Goal: Book appointment/travel/reservation

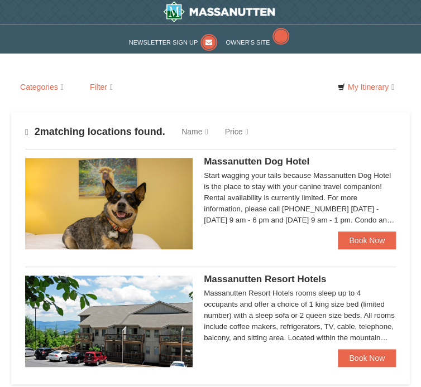
select select "10"
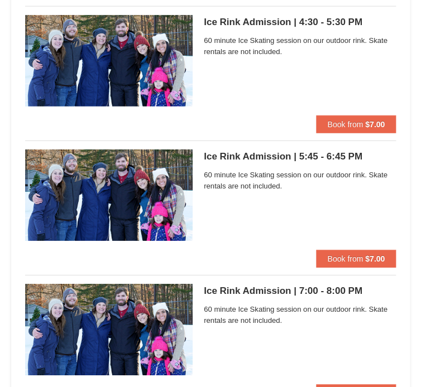
scroll to position [677, 0]
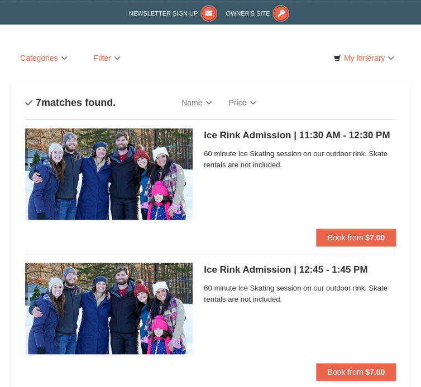
scroll to position [21, 0]
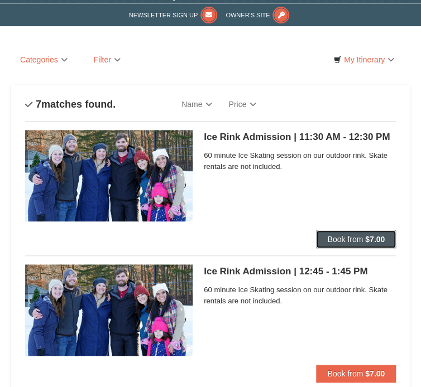
click at [375, 235] on strong "$7.00" at bounding box center [375, 239] width 20 height 9
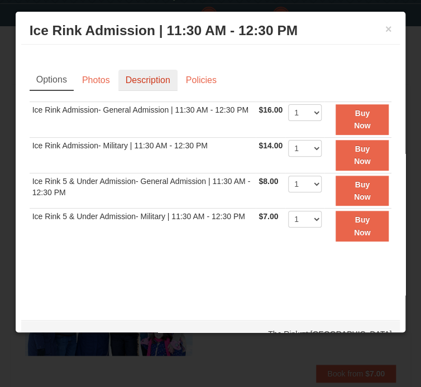
click at [171, 81] on link "Description" at bounding box center [147, 80] width 59 height 21
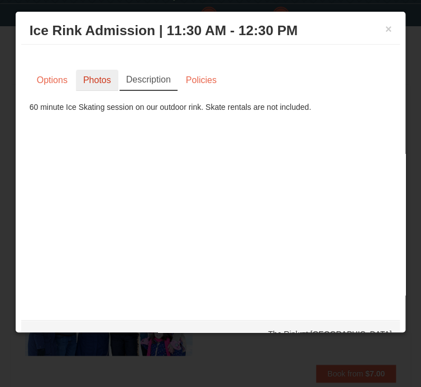
click at [118, 86] on link "Photos" at bounding box center [97, 80] width 42 height 21
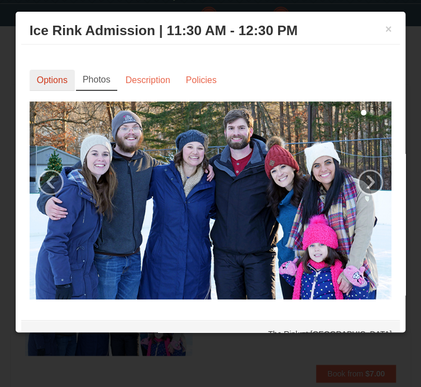
click at [75, 79] on link "Options" at bounding box center [52, 80] width 45 height 21
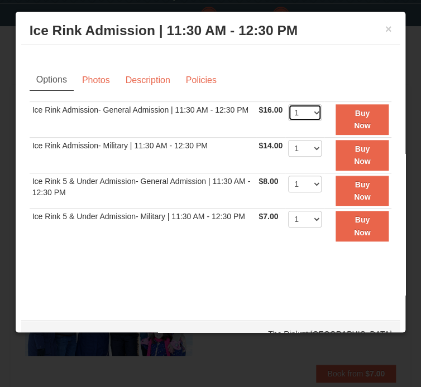
click at [288, 117] on select "1 2 3 4 5 6 7 8 9 10 11 12 13 14 15 16 17 18 19 20 21 22" at bounding box center [305, 112] width 34 height 17
select select "2"
click at [288, 104] on select "1 2 3 4 5 6 7 8 9 10 11 12 13 14 15 16 17 18 19 20 21 22" at bounding box center [305, 112] width 34 height 17
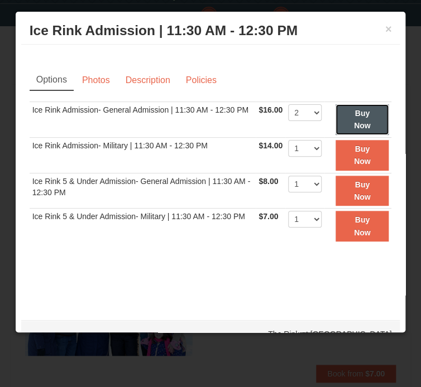
click at [354, 124] on strong "Buy Now" at bounding box center [362, 119] width 17 height 21
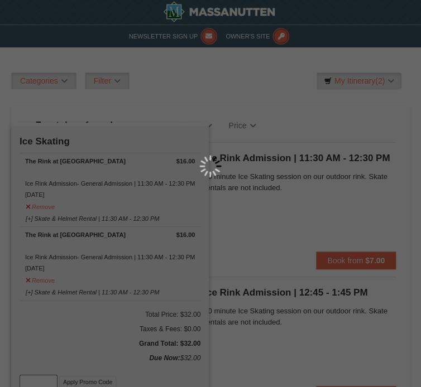
scroll to position [3, 0]
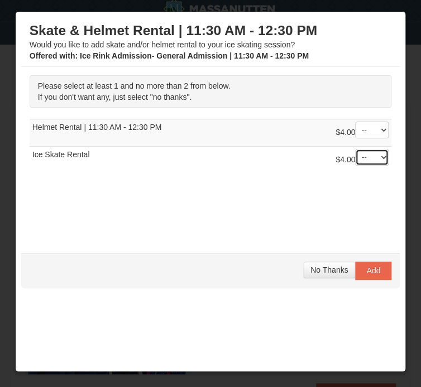
click at [355, 166] on select "-- 01 02" at bounding box center [372, 157] width 34 height 17
select select "2"
click at [355, 166] on select "-- 01 02" at bounding box center [372, 157] width 34 height 17
click at [355, 138] on select "-- 01 02" at bounding box center [372, 130] width 34 height 17
select select "2"
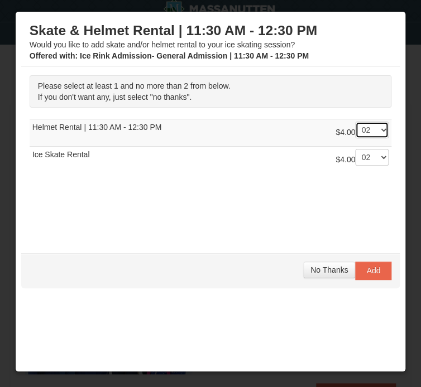
click at [355, 138] on select "-- 01 02" at bounding box center [372, 130] width 34 height 17
click at [355, 280] on button "Add" at bounding box center [373, 271] width 36 height 18
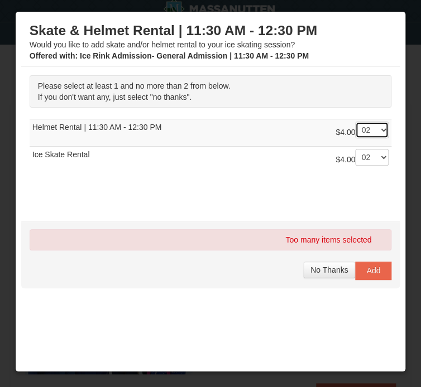
click at [355, 138] on select "-- 01 02" at bounding box center [372, 130] width 34 height 17
click at [366, 275] on span "Add" at bounding box center [373, 270] width 14 height 9
drag, startPoint x: 318, startPoint y: 309, endPoint x: 297, endPoint y: 193, distance: 117.5
click at [336, 171] on div "$4.00 -- 01 02" at bounding box center [362, 160] width 53 height 22
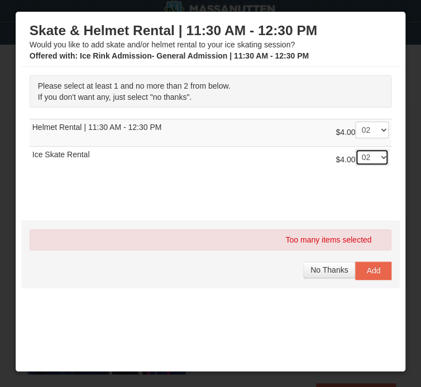
click at [355, 166] on select "-- 01 02" at bounding box center [372, 157] width 34 height 17
select select "1"
click at [355, 166] on select "-- 01 02" at bounding box center [372, 157] width 34 height 17
click at [303, 279] on button "No Thanks" at bounding box center [329, 270] width 52 height 17
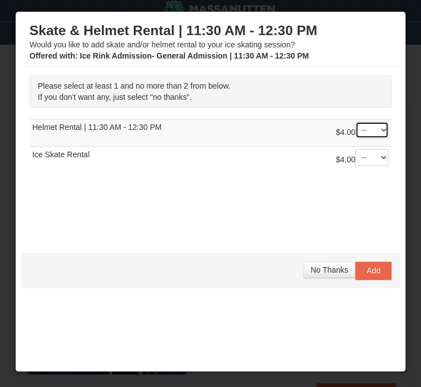
click at [355, 138] on select "-- 01 02" at bounding box center [372, 130] width 34 height 17
select select "2"
click at [355, 138] on select "-- 01 02" at bounding box center [372, 130] width 34 height 17
click at [355, 166] on select "-- 01 02" at bounding box center [372, 157] width 34 height 17
select select "2"
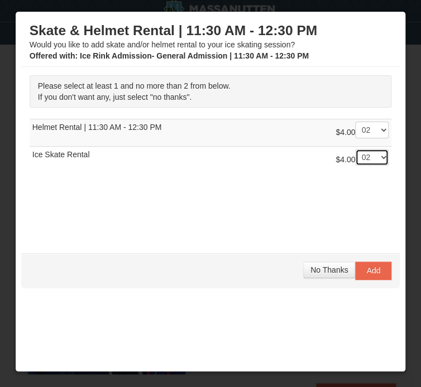
click at [355, 166] on select "-- 01 02" at bounding box center [372, 157] width 34 height 17
click at [366, 275] on span "Add" at bounding box center [373, 270] width 14 height 9
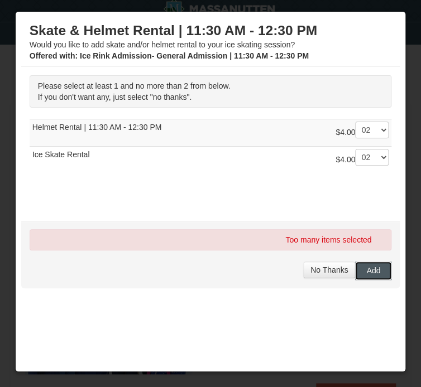
click at [366, 275] on span "Add" at bounding box center [373, 270] width 14 height 9
click at [273, 174] on td "$4.00 -- 01 02 Ice Skate Rental" at bounding box center [211, 160] width 362 height 27
click at [355, 138] on select "-- 01 02" at bounding box center [372, 130] width 34 height 17
select select "0"
click at [355, 138] on select "-- 01 02" at bounding box center [372, 130] width 34 height 17
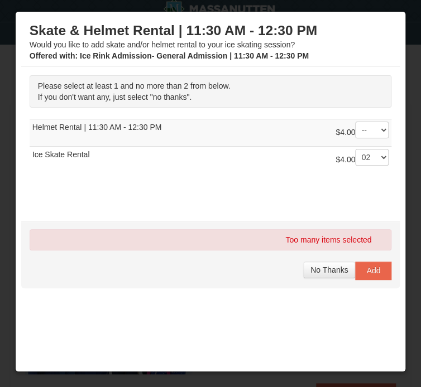
click at [336, 144] on div "$4.00 -- 01 02" at bounding box center [362, 133] width 53 height 22
click at [355, 280] on button "Add" at bounding box center [373, 271] width 36 height 18
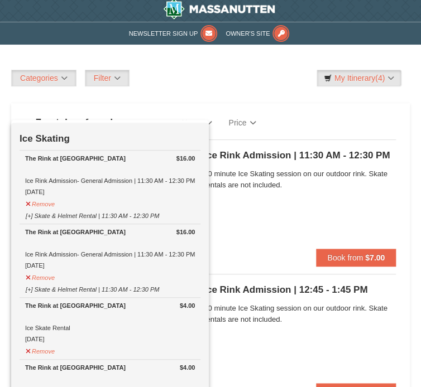
drag, startPoint x: 419, startPoint y: 70, endPoint x: 419, endPoint y: 104, distance: 33.5
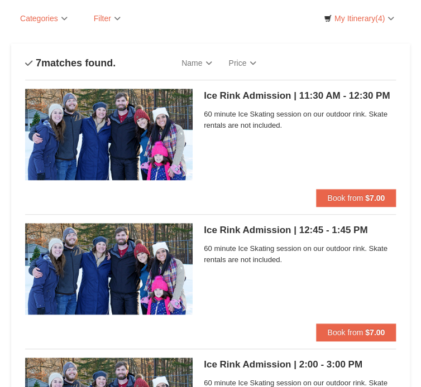
scroll to position [0, 0]
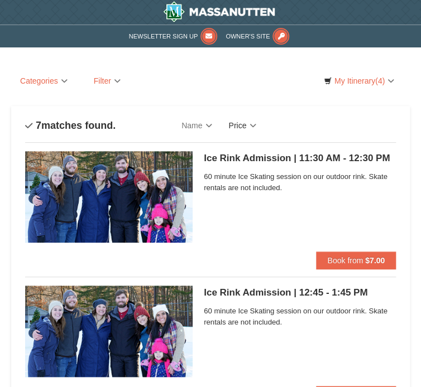
click at [264, 114] on link "Price" at bounding box center [242, 125] width 44 height 22
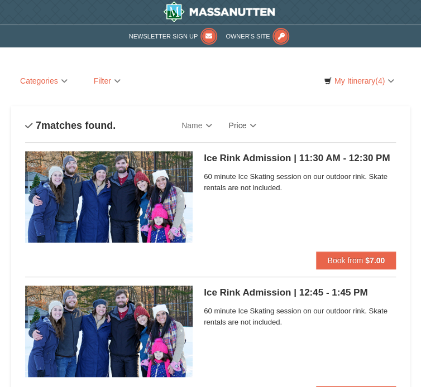
click at [372, 79] on div "Categories List Filter My Itinerary (4) Check Out Now Ice Skating $16.00 The Ri…" at bounding box center [210, 81] width 399 height 17
click at [0, 0] on link "Snow Sports Lessons" at bounding box center [0, 0] width 0 height 0
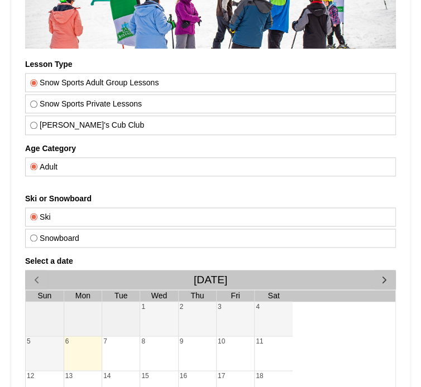
scroll to position [253, 0]
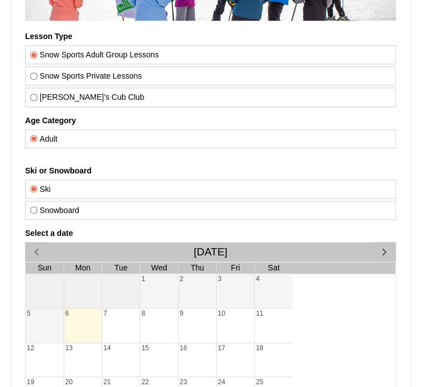
drag, startPoint x: 422, startPoint y: 105, endPoint x: 262, endPoint y: 347, distance: 289.7
click at [45, 206] on label "Snowboard" at bounding box center [210, 210] width 361 height 9
click at [37, 207] on input "Snowboard" at bounding box center [33, 210] width 7 height 7
radio input "true"
click at [159, 71] on label "Snow Sports Private Lessons" at bounding box center [210, 75] width 361 height 9
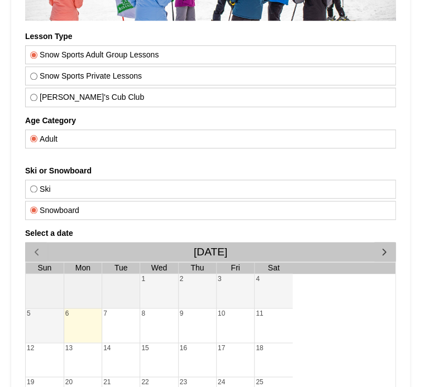
click at [37, 73] on input "Snow Sports Private Lessons" at bounding box center [33, 76] width 7 height 7
radio input "true"
click at [76, 206] on label "Snowboard" at bounding box center [210, 210] width 361 height 9
click at [37, 207] on input "Snowboard" at bounding box center [33, 210] width 7 height 7
radio input "true"
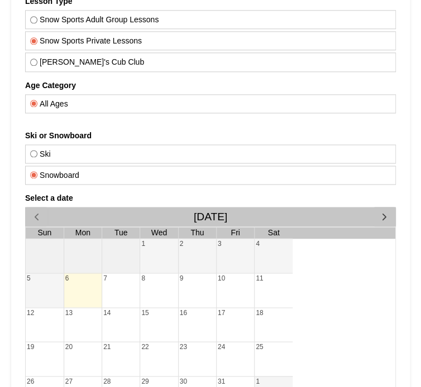
scroll to position [306, 0]
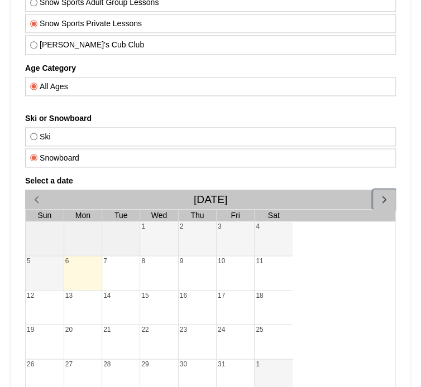
click at [373, 190] on button "button" at bounding box center [384, 200] width 23 height 20
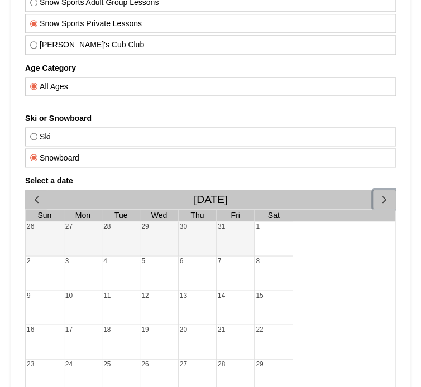
click at [224, 360] on div "28" at bounding box center [235, 377] width 37 height 34
click at [272, 360] on div "29" at bounding box center [274, 377] width 38 height 34
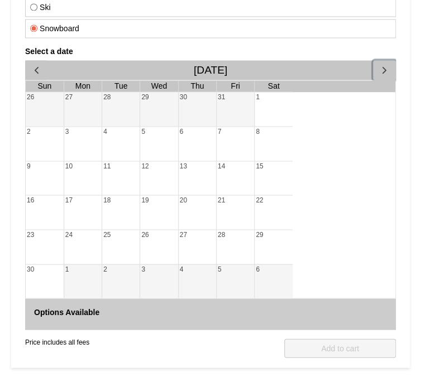
scroll to position [430, 0]
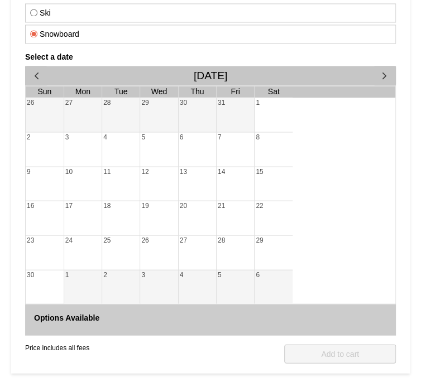
click at [74, 336] on div "Price includes all fees QTY: 1 Add to cart" at bounding box center [210, 368] width 371 height 64
click at [277, 201] on div "22" at bounding box center [274, 218] width 38 height 34
click at [235, 236] on div "28" at bounding box center [235, 253] width 37 height 34
click at [258, 236] on div "29" at bounding box center [274, 253] width 38 height 34
click at [379, 70] on span "button" at bounding box center [385, 76] width 12 height 12
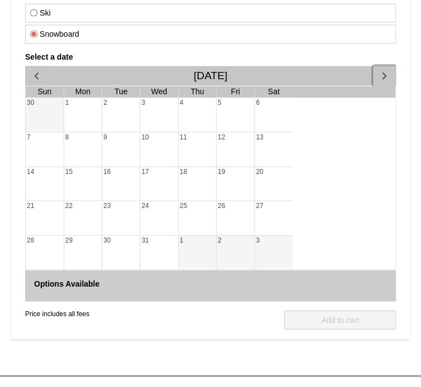
click at [379, 70] on span "button" at bounding box center [385, 76] width 12 height 12
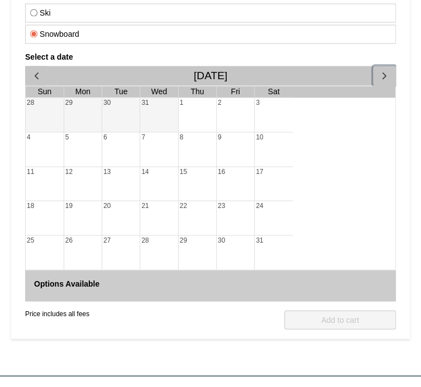
click at [379, 70] on span "button" at bounding box center [385, 76] width 12 height 12
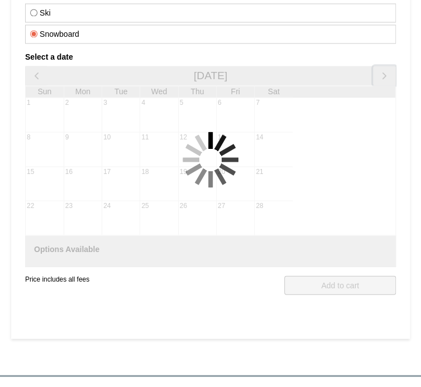
click at [379, 70] on span "button" at bounding box center [385, 76] width 12 height 12
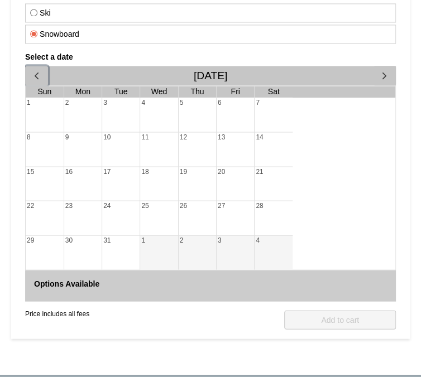
click at [26, 66] on button "button" at bounding box center [36, 76] width 23 height 20
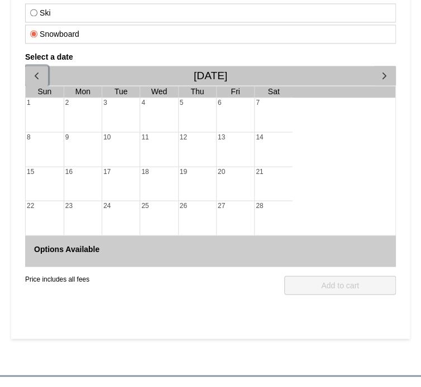
click at [26, 66] on button "button" at bounding box center [36, 76] width 23 height 20
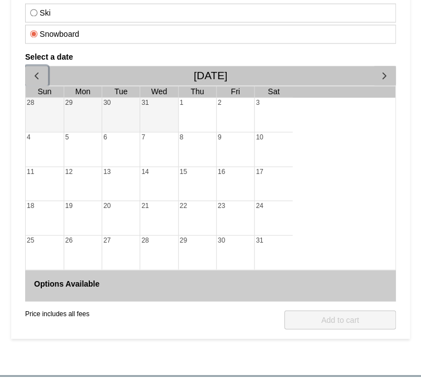
click at [26, 66] on button "button" at bounding box center [36, 76] width 23 height 20
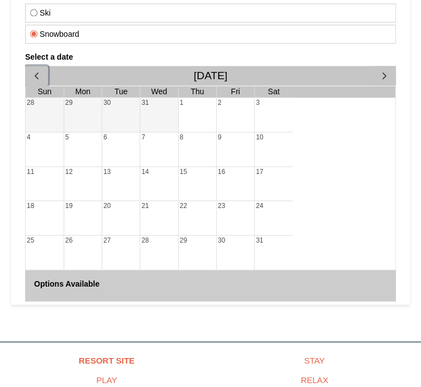
click at [26, 66] on button "button" at bounding box center [36, 76] width 23 height 20
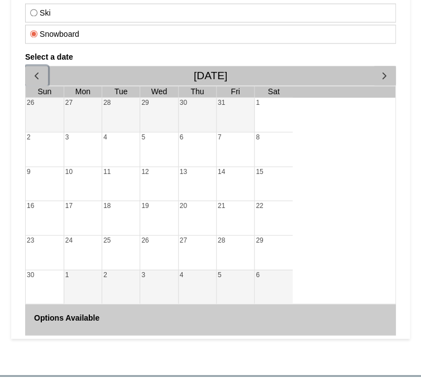
click at [27, 66] on button "button" at bounding box center [36, 76] width 23 height 20
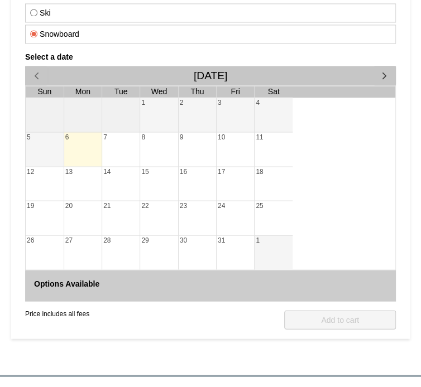
click at [76, 132] on div "6" at bounding box center [82, 149] width 37 height 34
click at [89, 173] on div "13" at bounding box center [82, 184] width 37 height 34
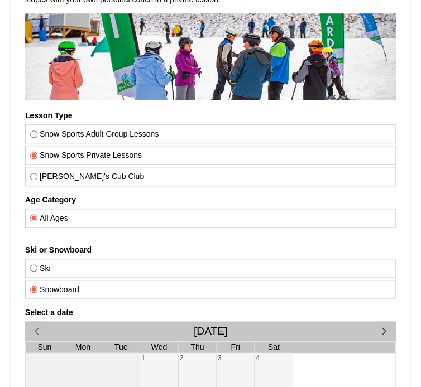
drag, startPoint x: 424, startPoint y: 224, endPoint x: 265, endPoint y: 251, distance: 161.4
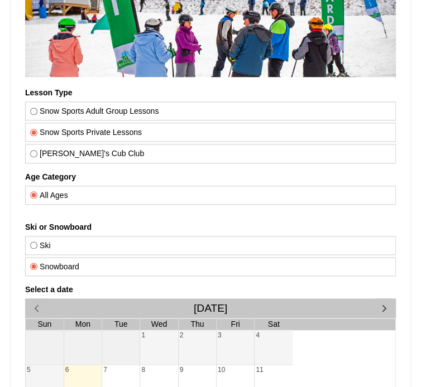
click at [66, 149] on label "Theo's Cub Club" at bounding box center [210, 153] width 361 height 9
click at [37, 150] on input "Theo's Cub Club" at bounding box center [33, 153] width 7 height 7
radio input "true"
click at [171, 107] on label "Snow Sports Adult Group Lessons" at bounding box center [210, 111] width 361 height 9
click at [37, 108] on input "Snow Sports Adult Group Lessons" at bounding box center [33, 111] width 7 height 7
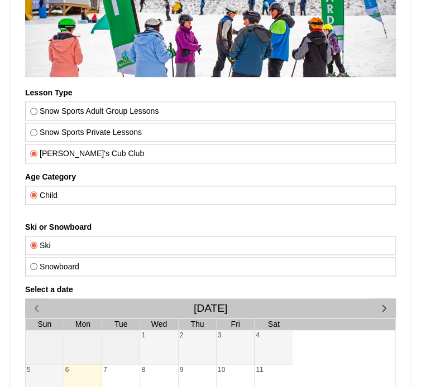
radio input "true"
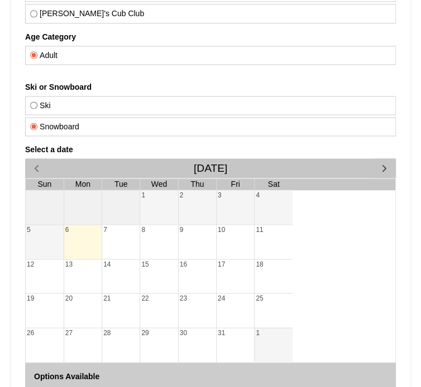
scroll to position [338, 0]
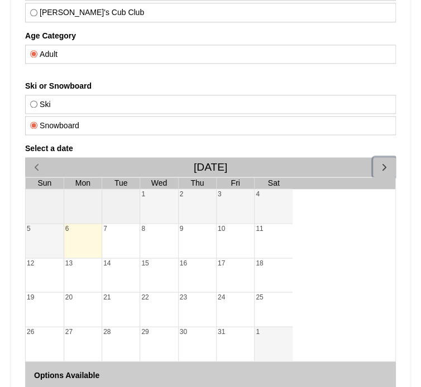
click at [379, 161] on span "button" at bounding box center [385, 167] width 12 height 12
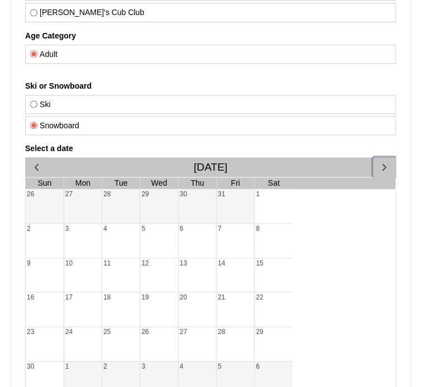
click at [224, 327] on div "28" at bounding box center [235, 344] width 37 height 34
click at [264, 327] on div "29" at bounding box center [274, 344] width 38 height 34
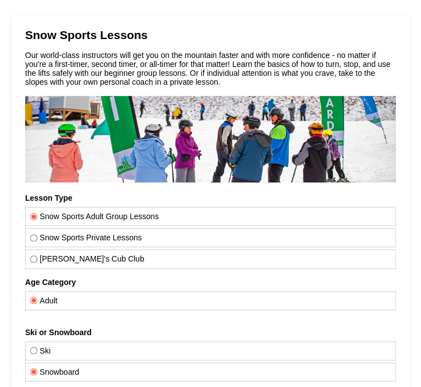
scroll to position [101, 0]
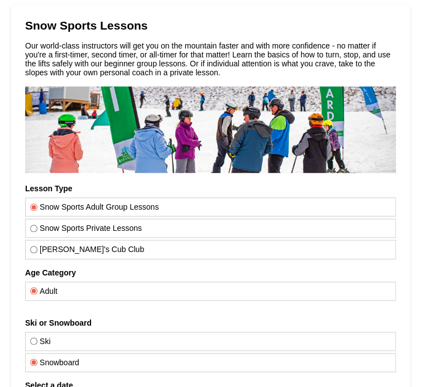
click at [76, 337] on label "Ski" at bounding box center [210, 341] width 361 height 9
click at [37, 338] on input "Ski" at bounding box center [33, 341] width 7 height 7
radio input "true"
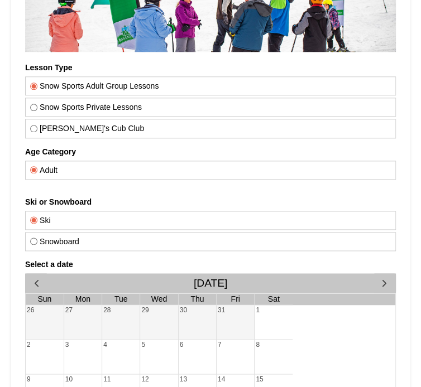
scroll to position [219, 0]
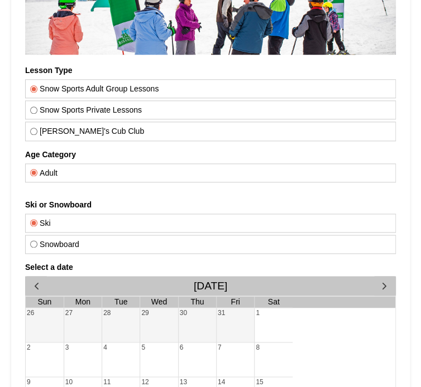
click at [118, 106] on label "Snow Sports Private Lessons" at bounding box center [210, 110] width 361 height 9
click at [37, 107] on input "Snow Sports Private Lessons" at bounding box center [33, 110] width 7 height 7
radio input "true"
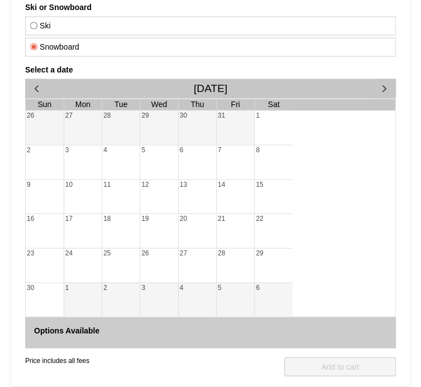
scroll to position [421, 0]
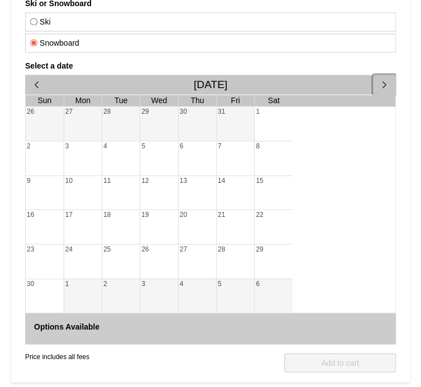
click at [379, 79] on span "button" at bounding box center [385, 85] width 12 height 12
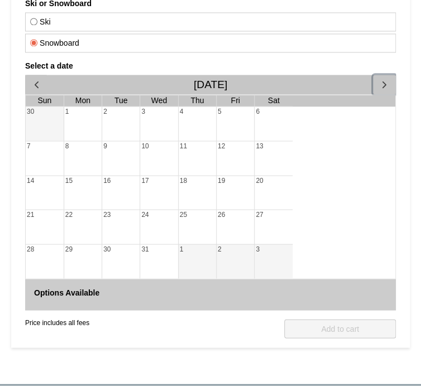
click at [178, 182] on div "17" at bounding box center [158, 193] width 37 height 34
click at [276, 187] on div "20" at bounding box center [274, 193] width 38 height 34
click at [271, 245] on div "3" at bounding box center [274, 262] width 38 height 34
click at [40, 79] on span "button" at bounding box center [37, 85] width 12 height 12
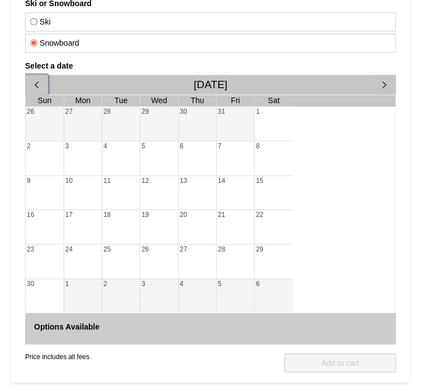
click at [266, 245] on div "29" at bounding box center [274, 262] width 38 height 34
click at [56, 218] on div "16" at bounding box center [45, 227] width 38 height 34
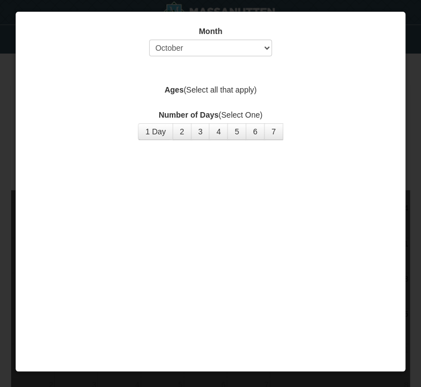
click at [371, 61] on div at bounding box center [210, 193] width 421 height 387
click at [228, 48] on select "Select October November December January February March April May June July Aug…" at bounding box center [210, 48] width 123 height 17
select select "11"
click at [149, 40] on select "Select October November December January February March April May June July Aug…" at bounding box center [210, 48] width 123 height 17
click at [184, 130] on button "2" at bounding box center [182, 131] width 19 height 17
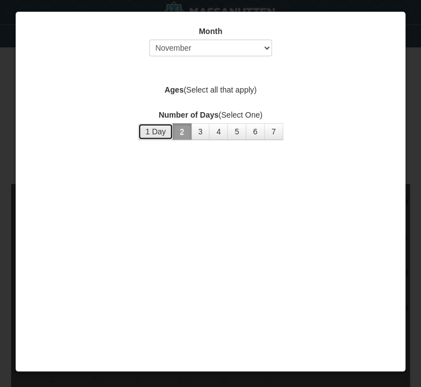
click at [154, 133] on button "1 Day" at bounding box center [155, 131] width 35 height 17
click at [370, 104] on div at bounding box center [210, 193] width 421 height 387
click at [243, 84] on label "Ages (Select all that apply)" at bounding box center [211, 89] width 362 height 11
click at [233, 95] on div "Ages (Select all that apply)" at bounding box center [211, 91] width 362 height 14
click at [340, 21] on div "Month Select October November December January February March April May June Ju…" at bounding box center [210, 165] width 379 height 296
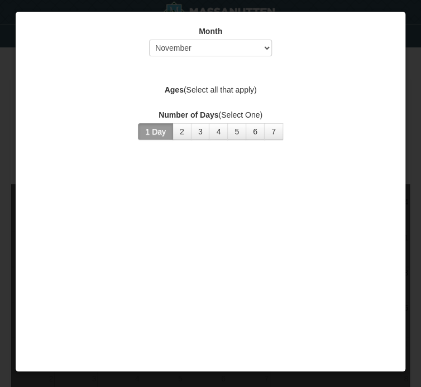
click at [26, 217] on div at bounding box center [210, 193] width 421 height 387
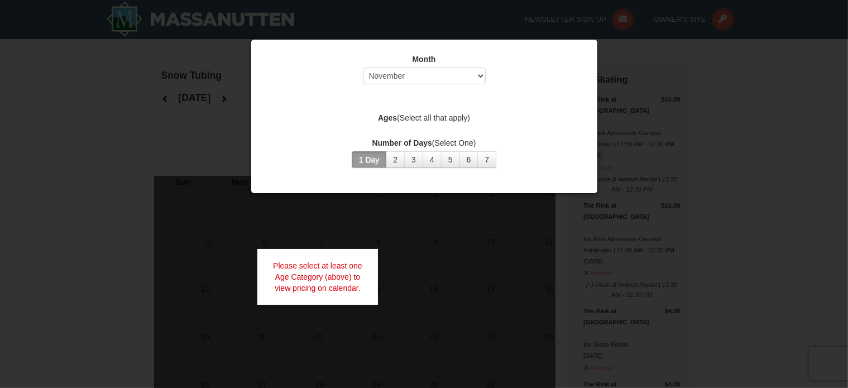
click at [429, 77] on div at bounding box center [424, 194] width 848 height 388
click at [395, 159] on button "2" at bounding box center [395, 159] width 19 height 17
click at [429, 80] on select "Select October November December January February March April May June July Aug…" at bounding box center [424, 76] width 123 height 17
click at [429, 117] on label "Ages (Select all that apply)" at bounding box center [424, 117] width 318 height 11
click at [429, 116] on label "Ages (Select all that apply)" at bounding box center [424, 117] width 318 height 11
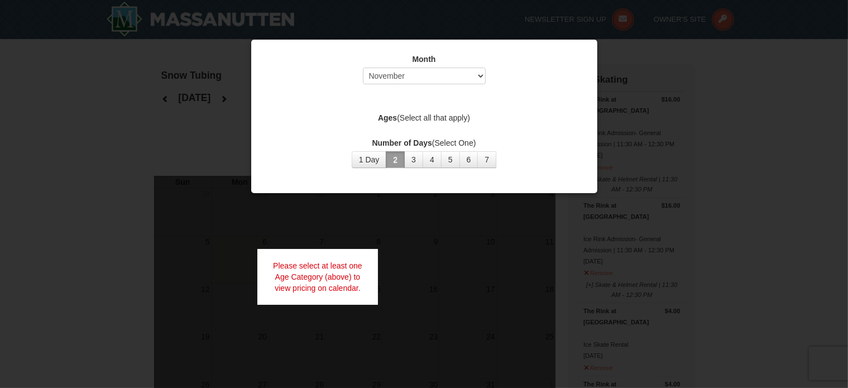
click at [429, 117] on label "Ages (Select all that apply)" at bounding box center [424, 117] width 318 height 11
click at [429, 118] on label "Ages (Select all that apply)" at bounding box center [424, 117] width 318 height 11
click at [429, 258] on div at bounding box center [424, 194] width 848 height 388
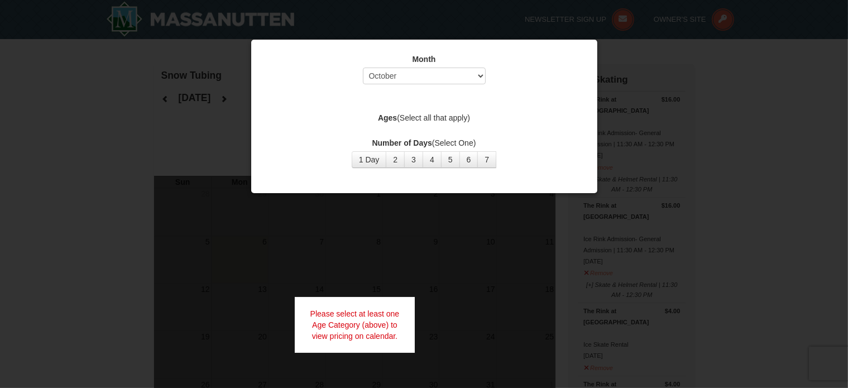
click at [386, 331] on div "Please select at least one Age Category (above) to view pricing on calendar." at bounding box center [355, 325] width 121 height 56
click at [457, 116] on label "Ages (Select all that apply)" at bounding box center [424, 117] width 318 height 11
click at [423, 78] on select "Select October November December January February March April May June July Aug…" at bounding box center [424, 76] width 123 height 17
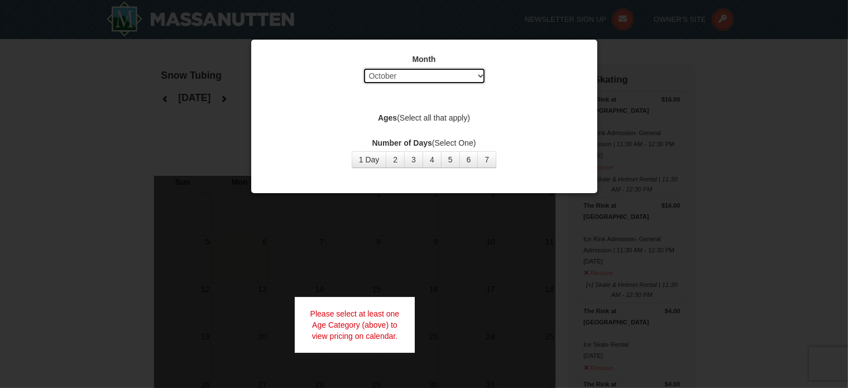
select select "11"
click at [363, 68] on select "Select October November December January February March April May June July Aug…" at bounding box center [424, 76] width 123 height 17
click at [381, 158] on button "1 Day" at bounding box center [369, 159] width 35 height 17
click at [399, 164] on button "2" at bounding box center [395, 159] width 19 height 17
click at [411, 116] on label "Ages (Select all that apply)" at bounding box center [424, 117] width 318 height 11
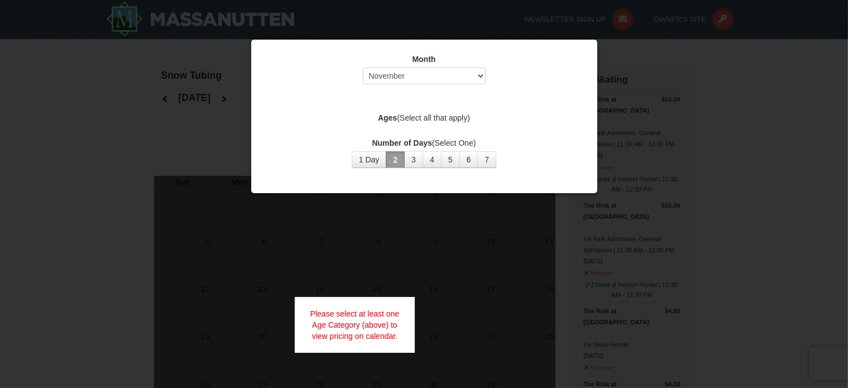
click at [371, 305] on div "Please select at least one Age Category (above) to view pricing on calendar." at bounding box center [355, 325] width 121 height 56
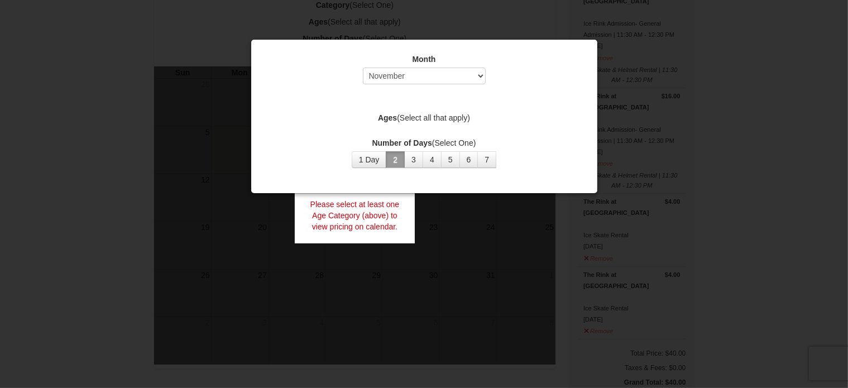
scroll to position [112, 0]
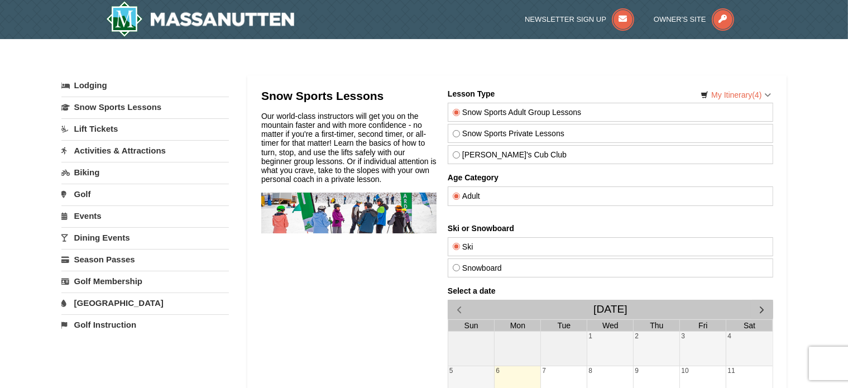
click at [101, 236] on link "Dining Events" at bounding box center [145, 237] width 168 height 21
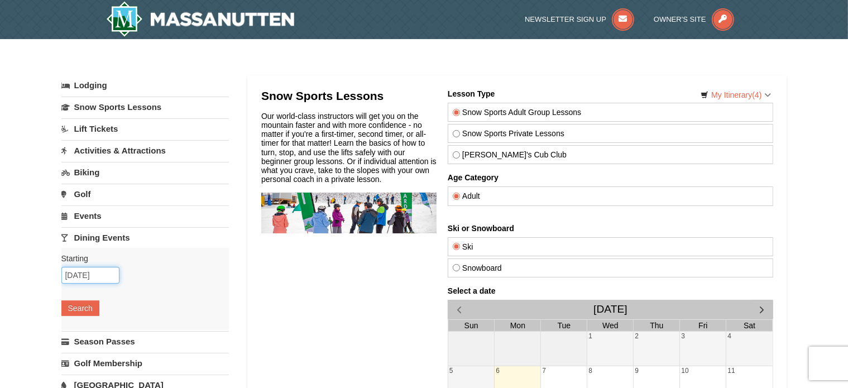
click at [96, 276] on input "10/06/2025" at bounding box center [90, 275] width 58 height 17
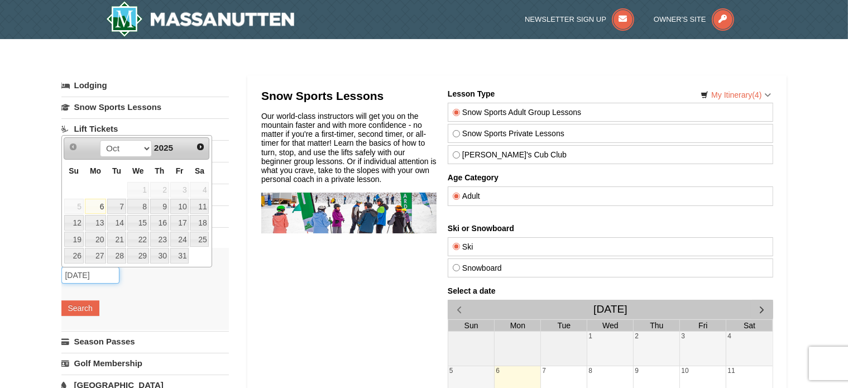
click at [83, 274] on input "10/06/2025" at bounding box center [90, 275] width 58 height 17
click at [203, 147] on span "Next" at bounding box center [200, 146] width 9 height 9
click at [197, 250] on link "29" at bounding box center [199, 256] width 19 height 16
type input "[DATE]"
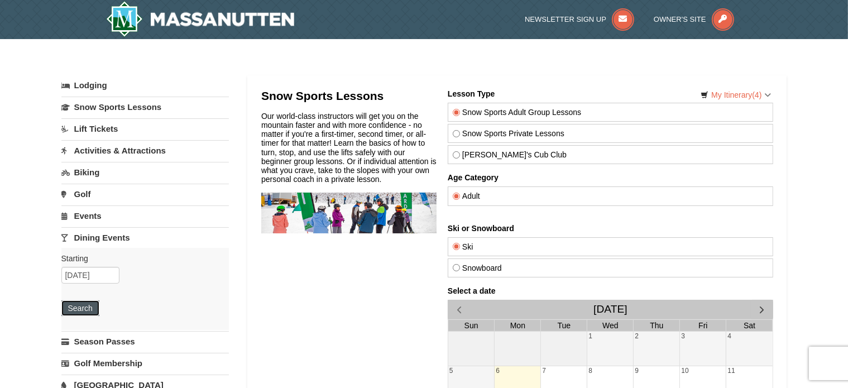
click at [89, 310] on button "Search" at bounding box center [80, 308] width 38 height 16
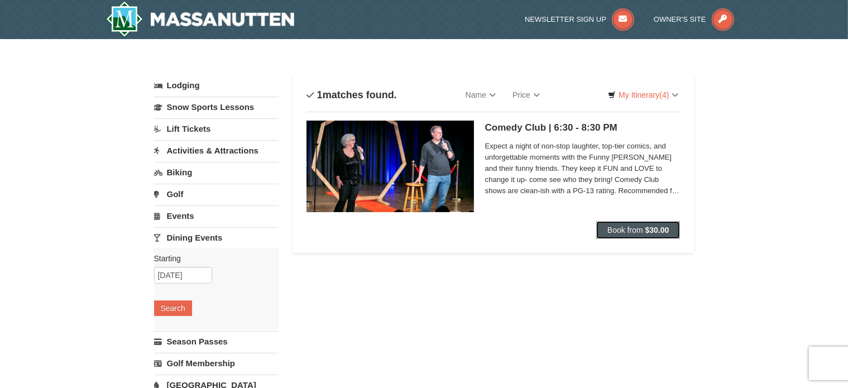
click at [643, 230] on button "Book from $30.00" at bounding box center [638, 230] width 84 height 18
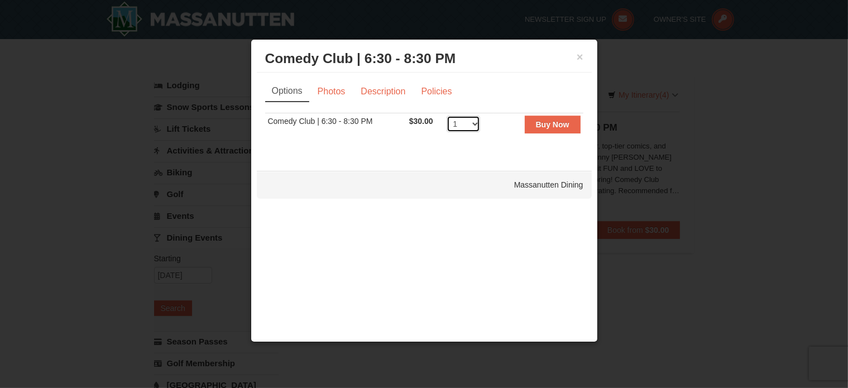
click at [460, 123] on select "1 2 3 4 5 6 7 8 9 10 11 12 13 14 15 16 17 18 19 20 21 22 23 24 25 26 27 28 29 3…" at bounding box center [464, 124] width 34 height 17
select select "2"
click at [447, 116] on select "1 2 3 4 5 6 7 8 9 10 11 12 13 14 15 16 17 18 19 20 21 22 23 24 25 26 27 28 29 3…" at bounding box center [464, 124] width 34 height 17
click at [557, 126] on strong "Buy Now" at bounding box center [553, 124] width 34 height 9
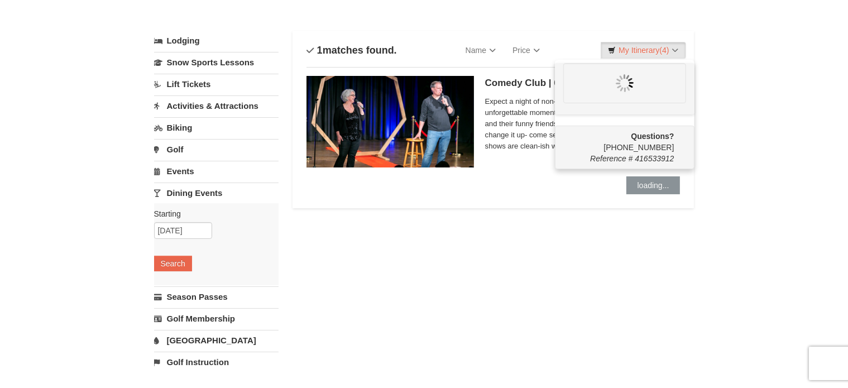
scroll to position [42, 0]
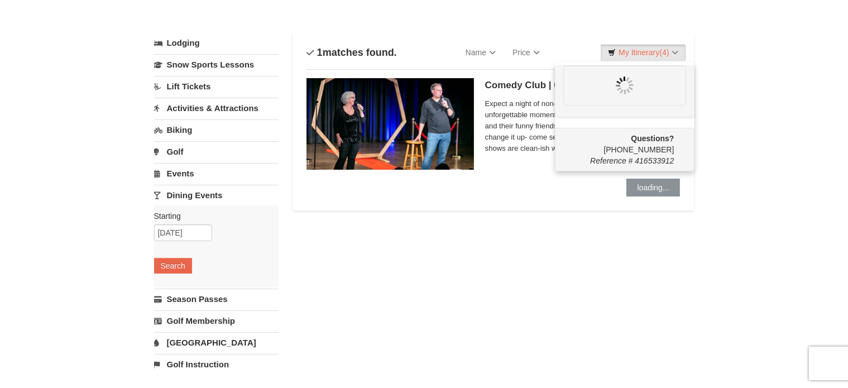
click at [527, 195] on li "Comedy Club | 6:30 - 8:30 PM Massanutten Dining Expect a night of non-stop laug…" at bounding box center [494, 132] width 374 height 127
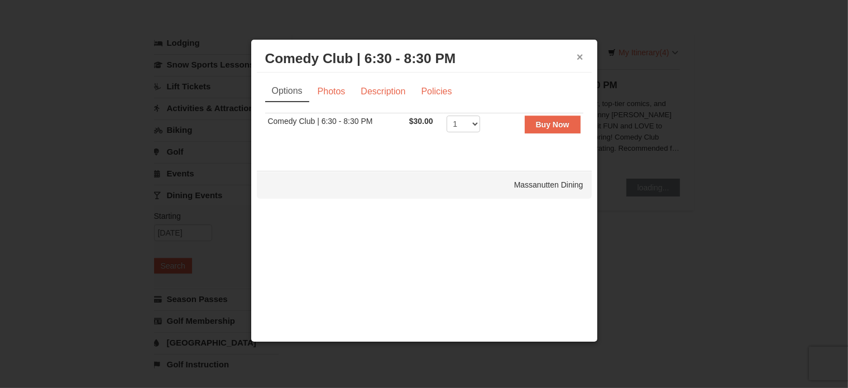
click at [580, 56] on button "×" at bounding box center [580, 56] width 7 height 11
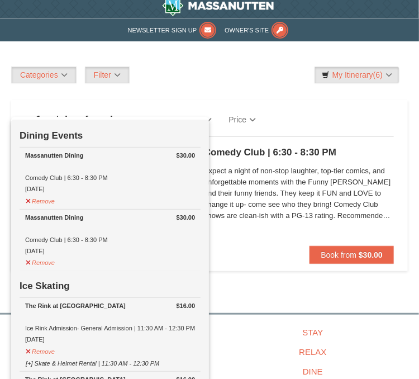
scroll to position [7, 0]
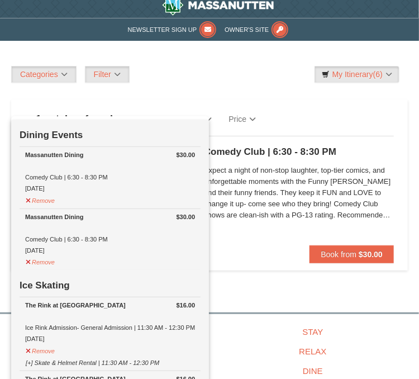
click at [180, 276] on div "Lodging Arrival Please format dates MM/DD/YYYY Please format dates MM/DD/YYYY 1…" at bounding box center [209, 179] width 396 height 193
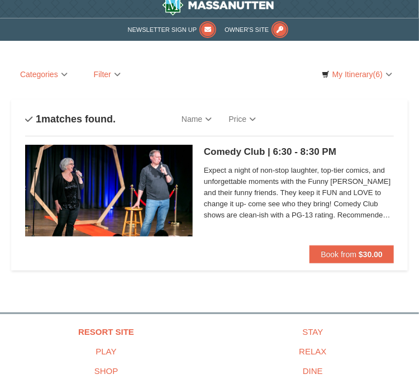
click at [0, 0] on link "Lodging" at bounding box center [0, 0] width 0 height 0
click at [0, 0] on link "Lift Tickets" at bounding box center [0, 0] width 0 height 0
click at [0, 0] on select "October November December January February March April May June July August Sep…" at bounding box center [0, 0] width 0 height 0
select select "11"
click at [0, 0] on select "October November December January February March April May June July August Sep…" at bounding box center [0, 0] width 0 height 0
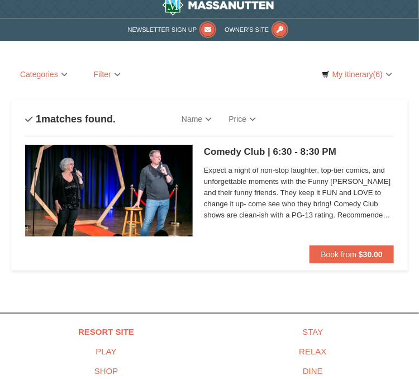
click at [0, 0] on button "Search" at bounding box center [0, 0] width 0 height 0
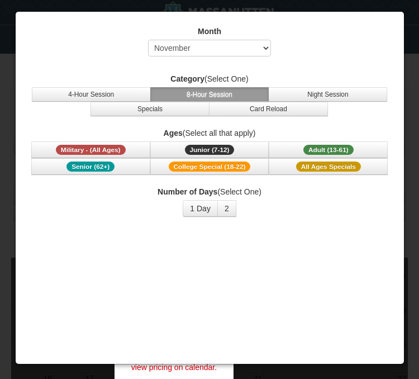
select select "11"
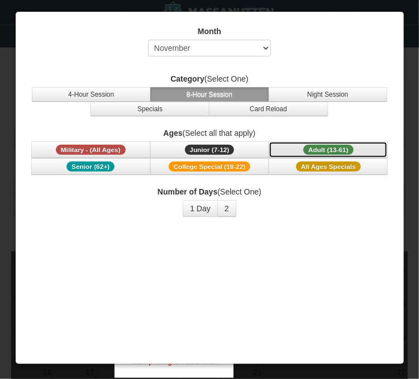
click at [303, 147] on span "Adult (13-61)" at bounding box center [328, 150] width 50 height 10
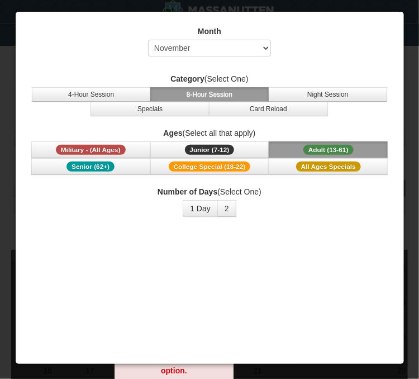
scroll to position [3, 0]
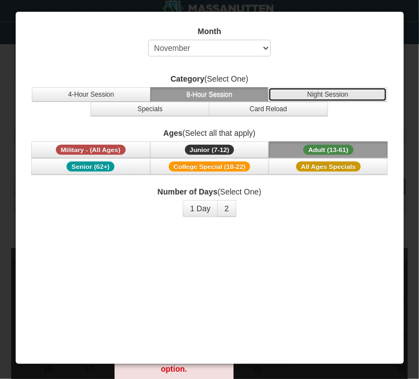
click at [297, 97] on button "Night Session" at bounding box center [327, 94] width 119 height 15
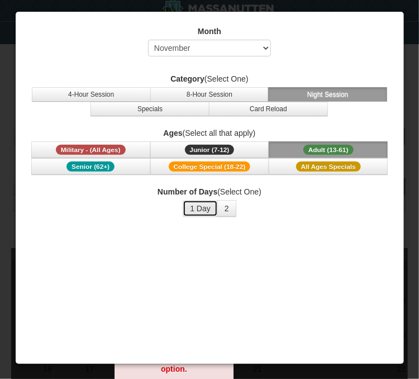
click at [205, 217] on button "1 Day" at bounding box center [200, 208] width 35 height 17
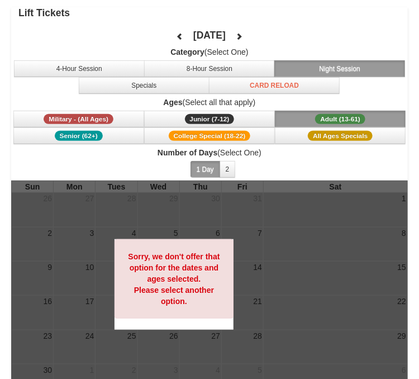
scroll to position [35, 0]
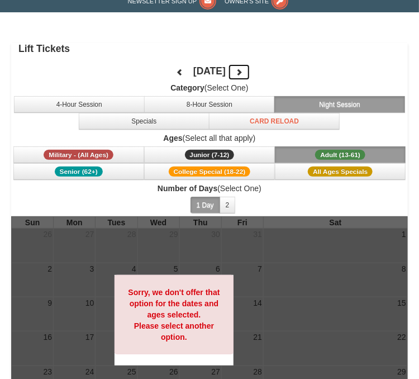
click at [235, 69] on icon at bounding box center [239, 72] width 8 height 8
click at [123, 69] on div "January 2026 Category (Select One) 4-Hour Session 8-Hour Session Night Session …" at bounding box center [209, 138] width 396 height 156
click at [176, 73] on icon at bounding box center [180, 72] width 8 height 8
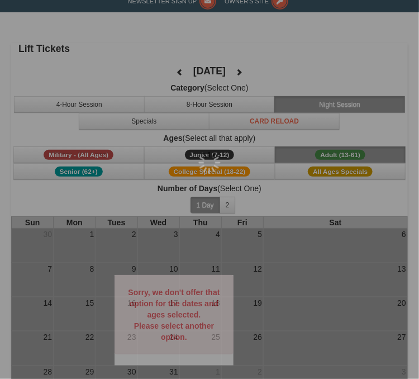
click at [23, 73] on div at bounding box center [209, 189] width 419 height 379
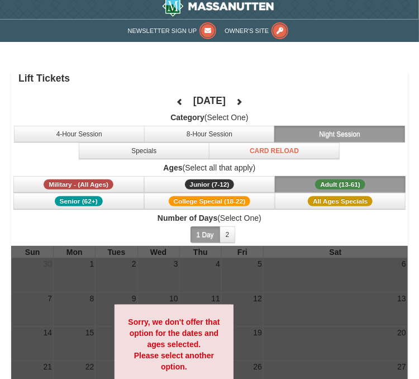
scroll to position [6, 0]
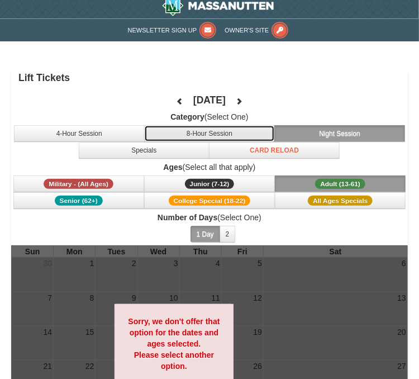
click at [144, 138] on button "8-Hour Session" at bounding box center [209, 133] width 131 height 17
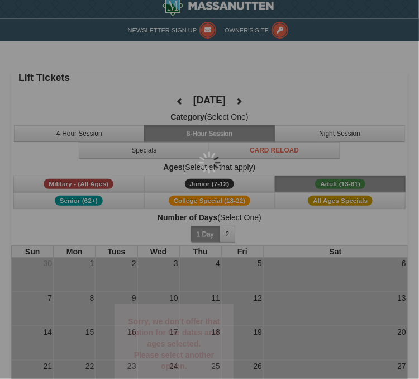
click at [122, 138] on div at bounding box center [209, 189] width 419 height 379
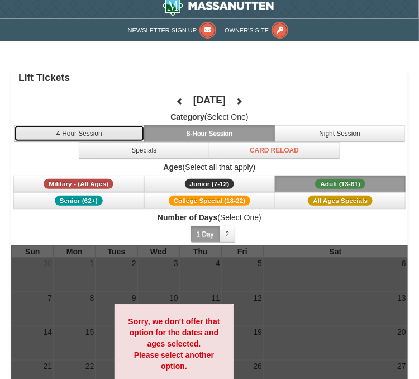
click at [64, 132] on button "4-Hour Session" at bounding box center [79, 133] width 131 height 17
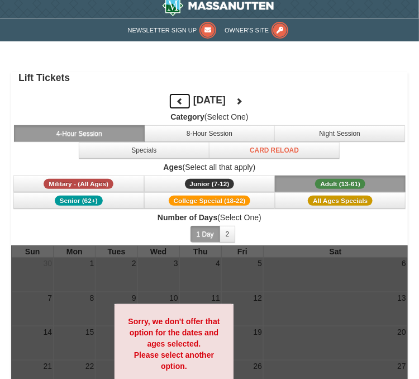
click at [176, 97] on icon at bounding box center [180, 101] width 8 height 8
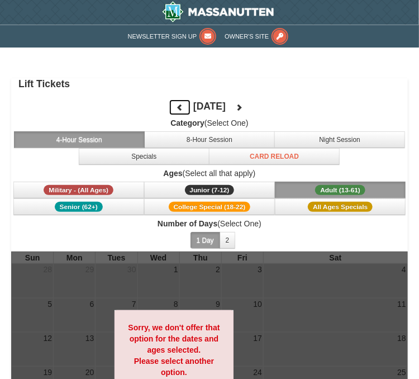
scroll to position [0, 0]
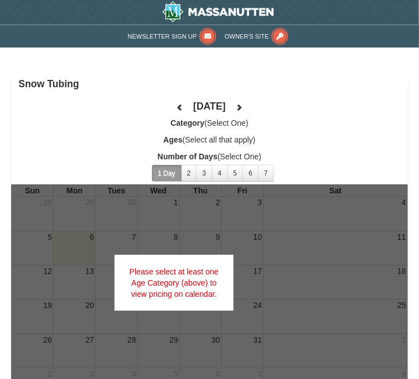
click at [185, 137] on label "Ages (Select all that apply)" at bounding box center [209, 139] width 396 height 11
click at [140, 144] on label "Ages (Select all that apply)" at bounding box center [209, 139] width 396 height 11
click at [172, 123] on label "Category (Select One)" at bounding box center [209, 122] width 396 height 11
click at [166, 291] on div "Please select at least one Age Category (above) to view pricing on calendar." at bounding box center [173, 283] width 119 height 56
click at [176, 294] on div "Please select at least one Age Category (above) to view pricing on calendar." at bounding box center [173, 283] width 119 height 56
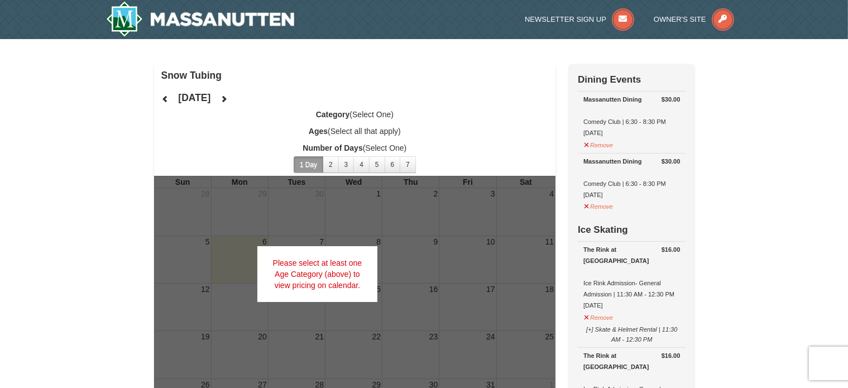
click at [337, 116] on strong "Category" at bounding box center [333, 114] width 34 height 9
click at [368, 132] on label "Ages (Select all that apply)" at bounding box center [355, 131] width 402 height 11
click at [390, 149] on label "Number of Days (Select One)" at bounding box center [355, 147] width 402 height 11
click at [344, 164] on button "3" at bounding box center [346, 164] width 16 height 17
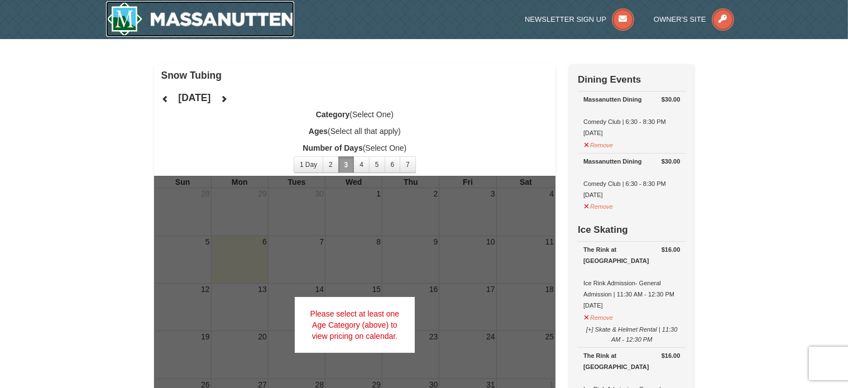
click at [181, 22] on img at bounding box center [200, 19] width 189 height 36
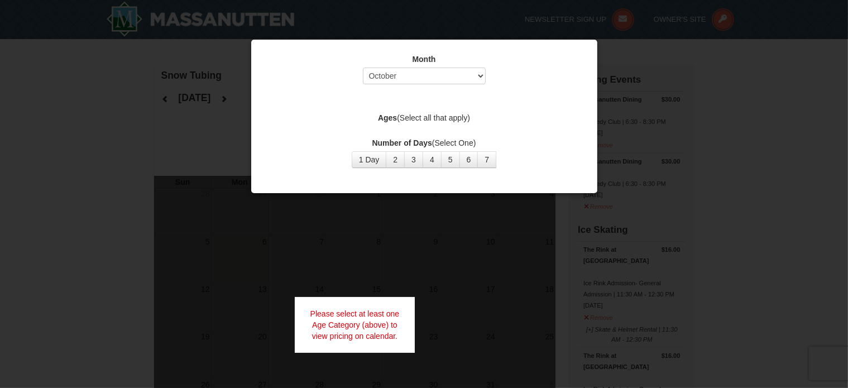
click at [383, 112] on label "Ages (Select all that apply)" at bounding box center [424, 117] width 318 height 11
click at [413, 121] on label "Ages (Select all that apply)" at bounding box center [424, 117] width 318 height 11
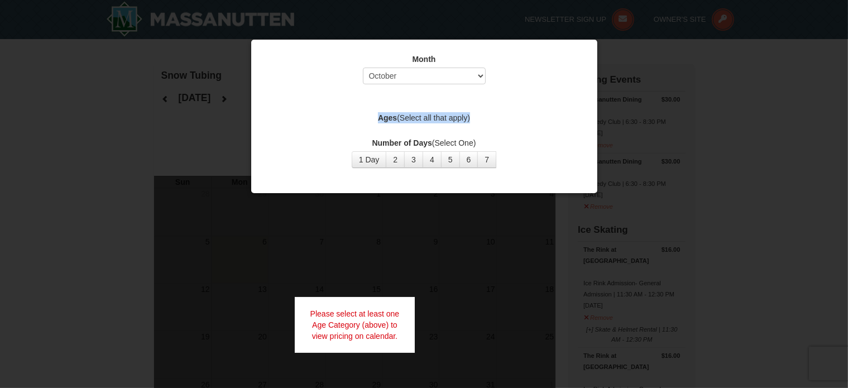
click at [413, 121] on label "Ages (Select all that apply)" at bounding box center [424, 117] width 318 height 11
click at [381, 323] on div "Please select at least one Age Category (above) to view pricing on calendar." at bounding box center [355, 325] width 121 height 56
click at [370, 327] on div "Please select at least one Age Category (above) to view pricing on calendar." at bounding box center [355, 325] width 121 height 56
drag, startPoint x: 427, startPoint y: 100, endPoint x: 480, endPoint y: 160, distance: 80.7
click at [480, 160] on div "Month Select October November December January February March April May June Ju…" at bounding box center [424, 110] width 335 height 131
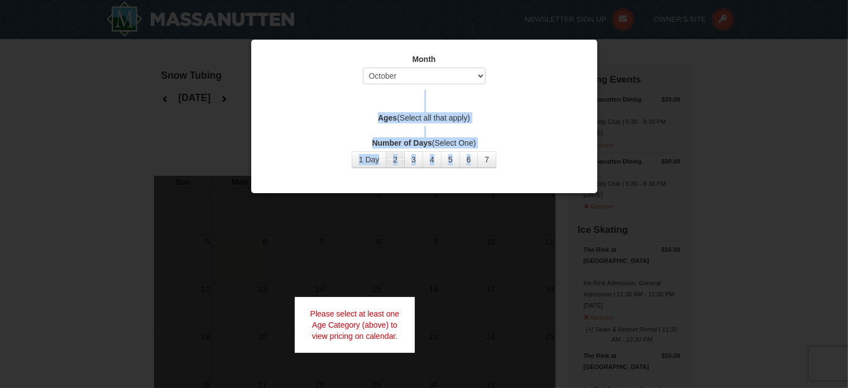
click at [398, 152] on button "2" at bounding box center [395, 159] width 19 height 17
click at [405, 75] on select "Select October November December January February March April May June July Aug…" at bounding box center [424, 76] width 123 height 17
click at [363, 68] on select "Select October November December January February March April May June July Aug…" at bounding box center [424, 76] width 123 height 17
click at [396, 78] on select "Select October November December January February March April May June July Aug…" at bounding box center [424, 76] width 123 height 17
click at [363, 68] on select "Select October November December January February March April May June July Aug…" at bounding box center [424, 76] width 123 height 17
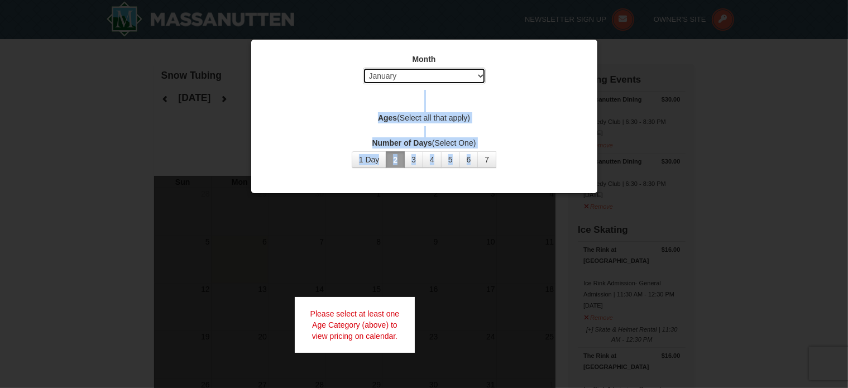
click at [415, 70] on select "Select October November December January February March April May June July Aug…" at bounding box center [424, 76] width 123 height 17
select select "11"
click at [363, 68] on select "Select October November December January February March April May June July Aug…" at bounding box center [424, 76] width 123 height 17
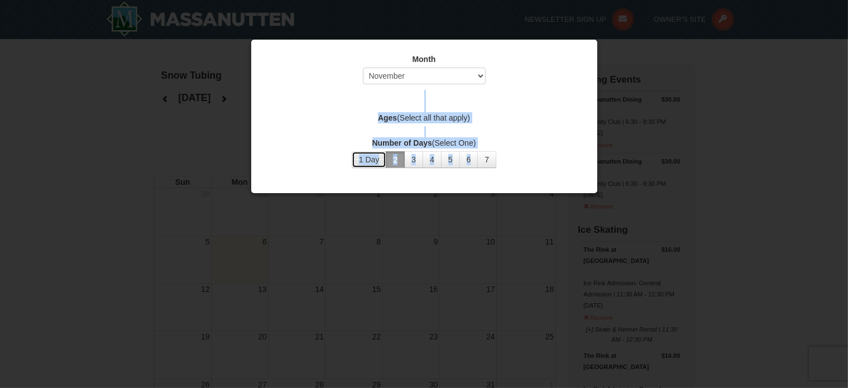
click at [375, 155] on button "1 Day" at bounding box center [369, 159] width 35 height 17
click at [409, 108] on div "Month Select October November December January February March April May June Ju…" at bounding box center [424, 110] width 335 height 131
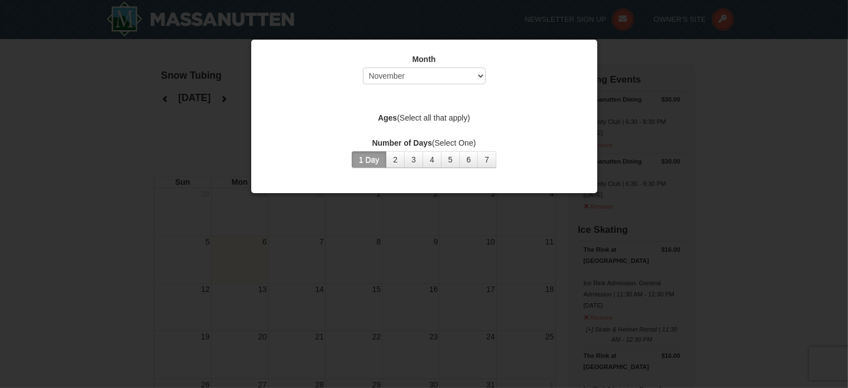
click at [436, 118] on label "Ages (Select all that apply)" at bounding box center [424, 117] width 318 height 11
click at [391, 162] on button "2" at bounding box center [395, 159] width 19 height 17
click at [414, 118] on label "Ages (Select all that apply)" at bounding box center [424, 117] width 318 height 11
click at [623, 64] on div at bounding box center [424, 194] width 848 height 388
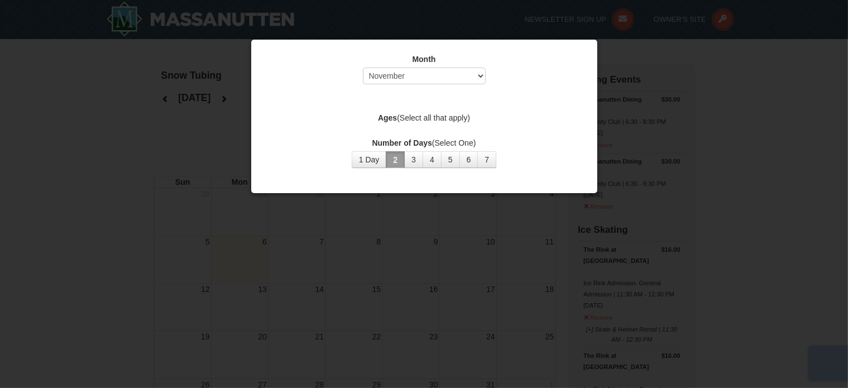
click at [623, 64] on div at bounding box center [424, 194] width 848 height 388
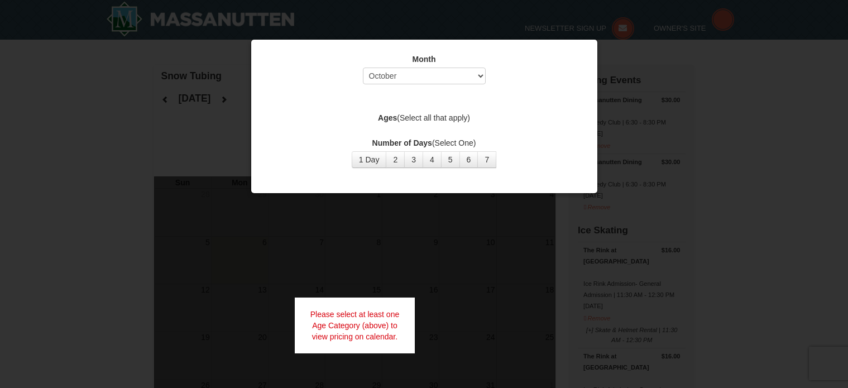
select select "10"
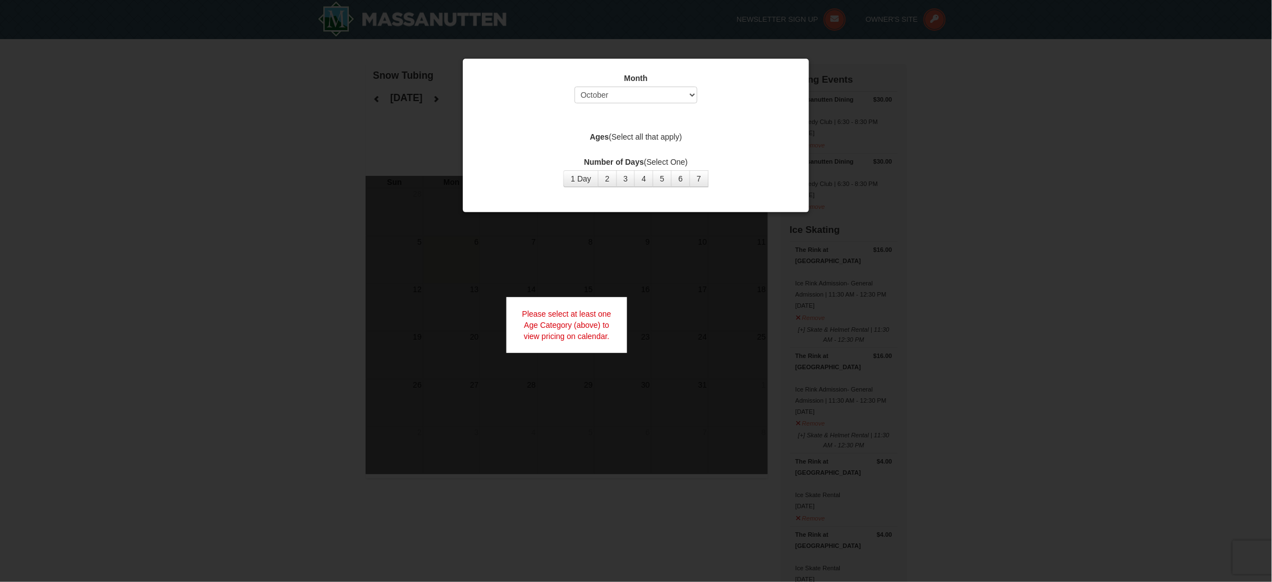
drag, startPoint x: 417, startPoint y: 24, endPoint x: 885, endPoint y: 312, distance: 549.2
click at [848, 312] on div at bounding box center [636, 291] width 1272 height 582
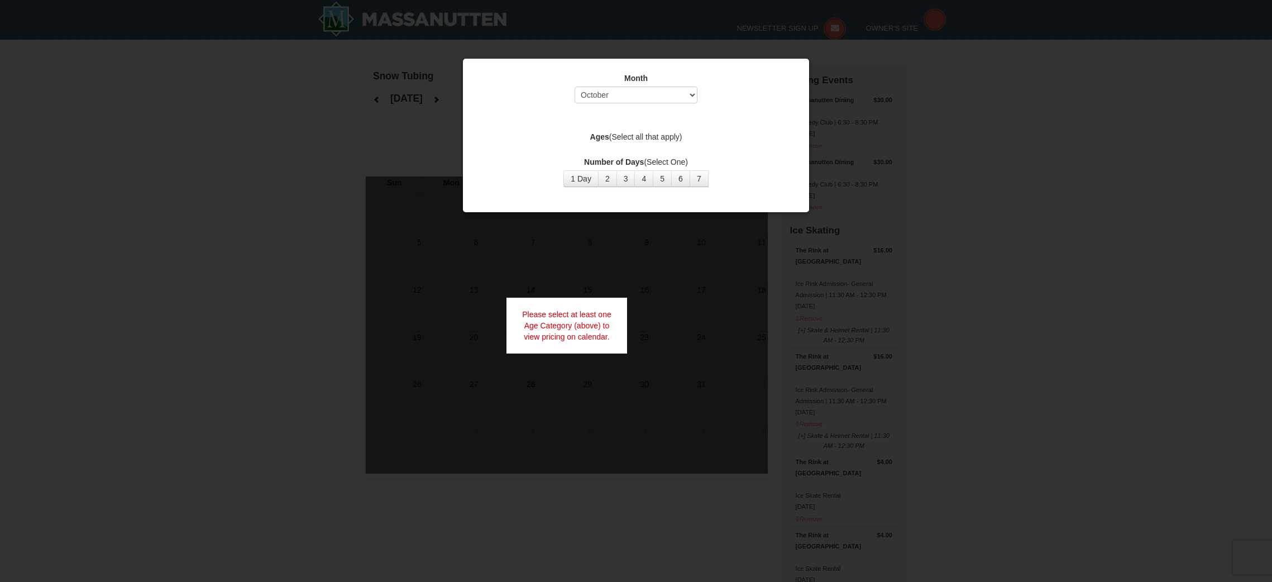
select select "10"
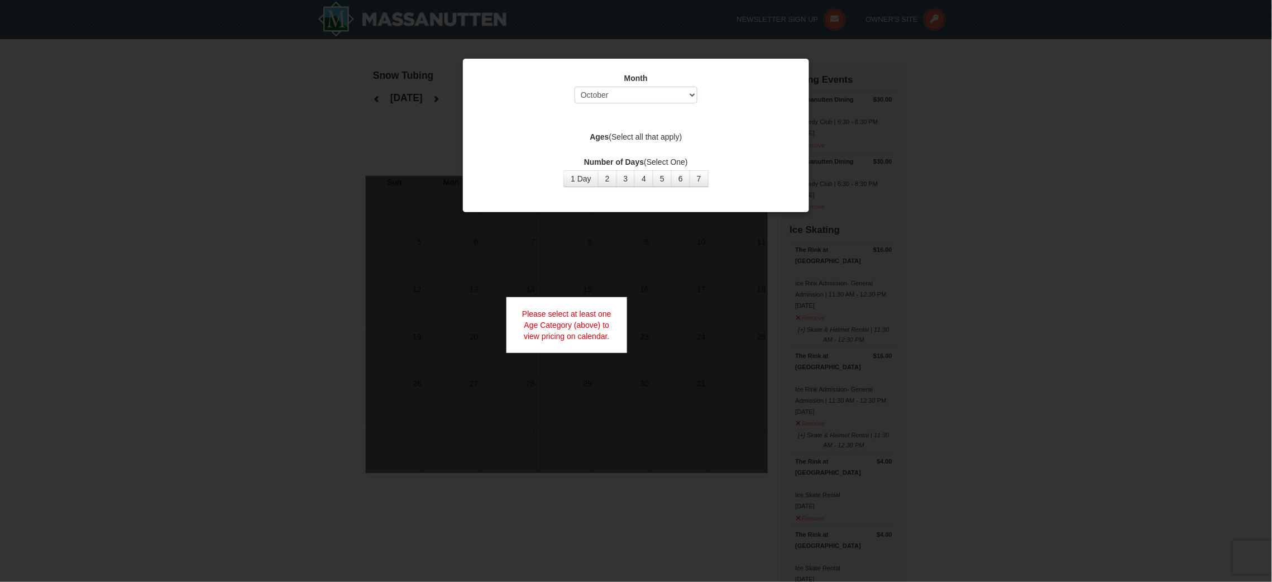
click at [639, 140] on label "Ages (Select all that apply)" at bounding box center [636, 136] width 318 height 11
click at [581, 319] on div "Please select at least one Age Category (above) to view pricing on calendar." at bounding box center [566, 325] width 121 height 56
click at [521, 119] on div "Month Select October November December January February March April May June Ju…" at bounding box center [635, 129] width 335 height 131
